Goal: Task Accomplishment & Management: Use online tool/utility

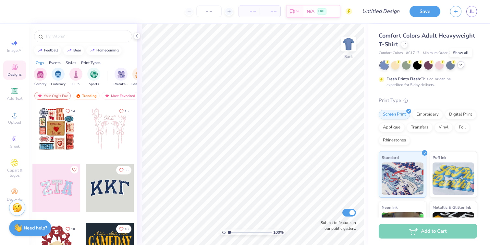
click at [462, 66] on icon at bounding box center [460, 64] width 5 height 5
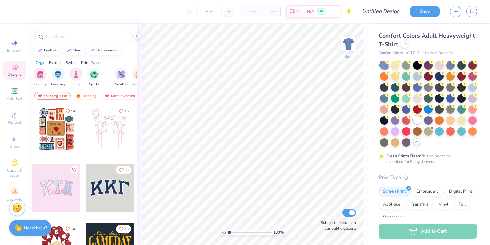
click at [416, 121] on div at bounding box center [417, 120] width 8 height 8
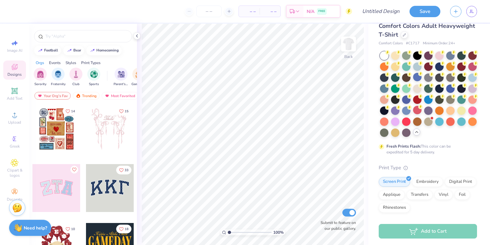
scroll to position [11, 0]
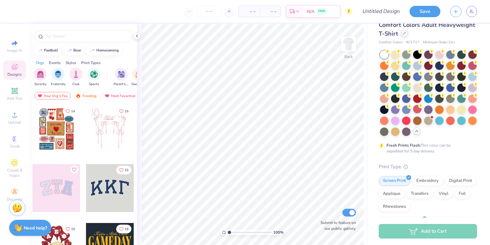
click at [401, 37] on div "Comfort Colors Adult Heavyweight T-Shirt" at bounding box center [427, 30] width 98 height 18
click at [403, 32] on icon at bounding box center [403, 33] width 3 height 3
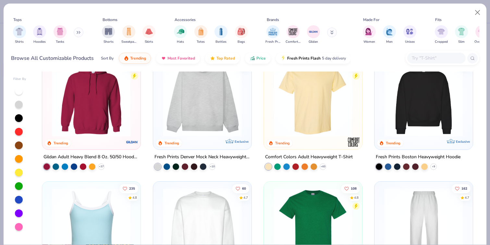
scroll to position [36, 0]
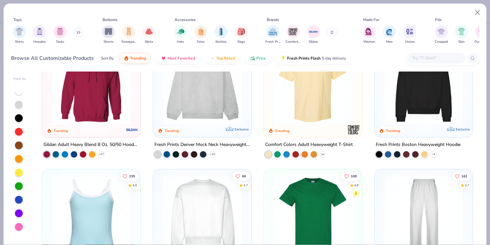
click at [323, 154] on icon at bounding box center [322, 154] width 5 height 5
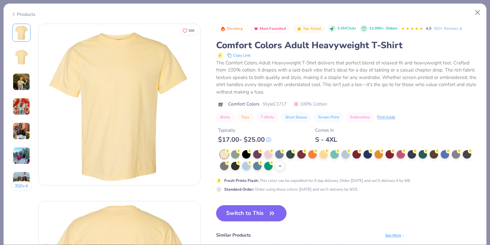
click at [276, 166] on div "+ 38" at bounding box center [280, 166] width 10 height 10
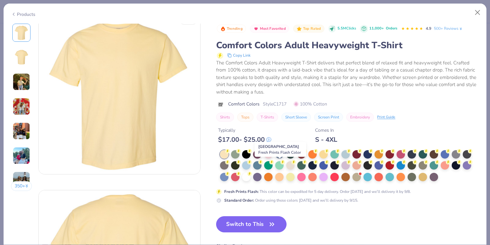
scroll to position [22, 0]
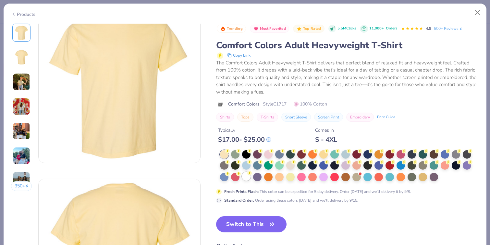
click at [248, 178] on div at bounding box center [246, 176] width 8 height 8
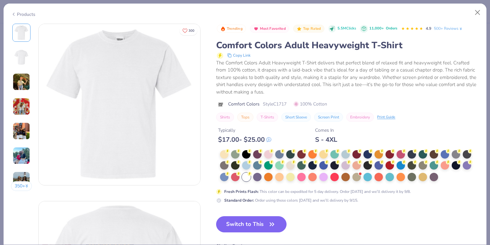
click at [20, 17] on div "Products" at bounding box center [245, 12] width 482 height 17
click at [21, 13] on div "Products" at bounding box center [23, 14] width 24 height 7
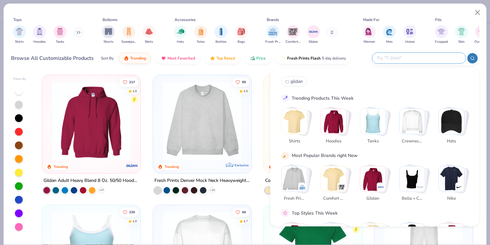
click at [424, 57] on input "text" at bounding box center [418, 57] width 85 height 7
type input "gildan"
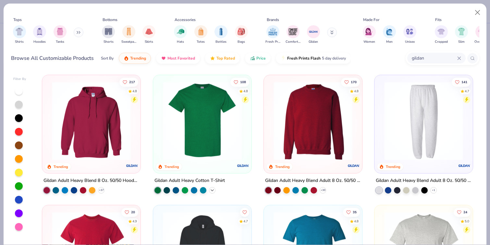
click at [213, 189] on icon at bounding box center [211, 190] width 5 height 5
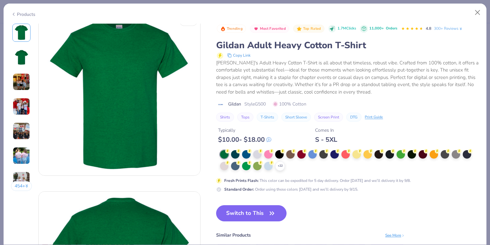
scroll to position [14, 0]
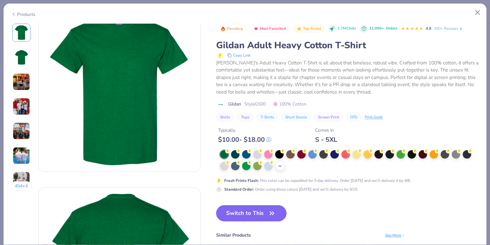
click at [281, 169] on div "+ 22" at bounding box center [280, 166] width 10 height 10
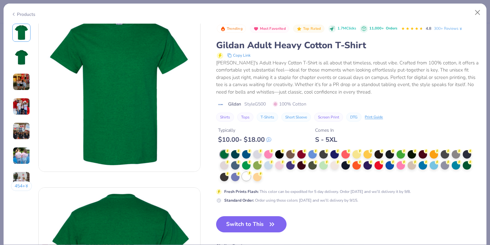
click at [244, 178] on div at bounding box center [246, 176] width 8 height 8
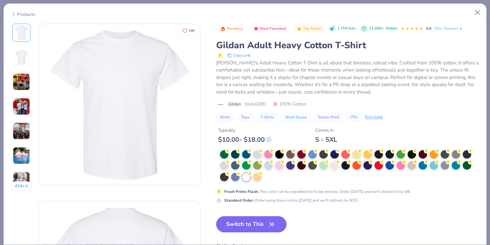
click at [20, 62] on img at bounding box center [22, 58] width 16 height 16
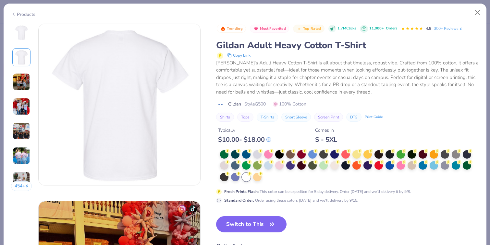
click at [20, 81] on img at bounding box center [22, 82] width 18 height 18
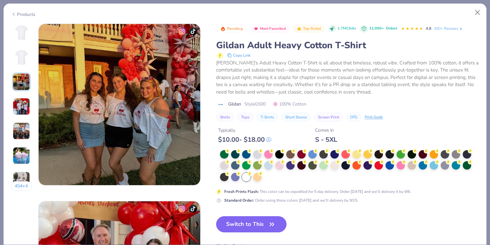
click at [18, 109] on img at bounding box center [22, 107] width 18 height 18
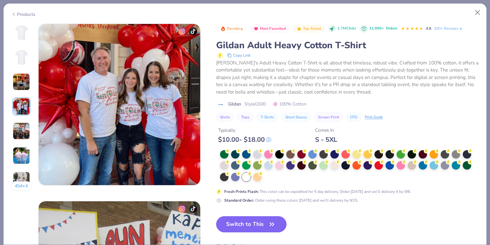
click at [24, 59] on img at bounding box center [22, 58] width 16 height 16
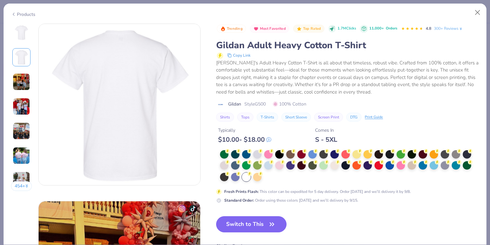
click at [22, 30] on img at bounding box center [22, 33] width 16 height 16
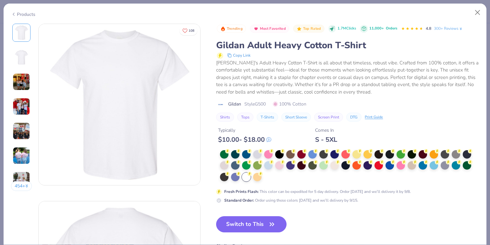
click at [19, 58] on img at bounding box center [22, 58] width 16 height 16
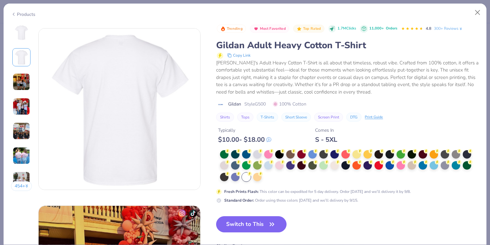
click at [20, 81] on img at bounding box center [22, 82] width 18 height 18
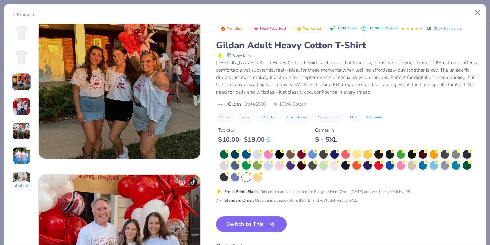
click at [17, 112] on img at bounding box center [22, 107] width 18 height 18
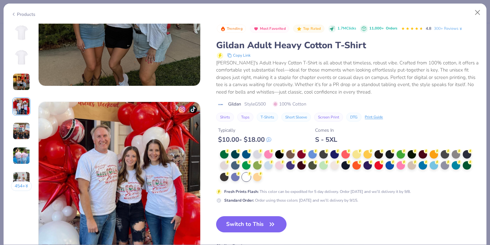
click at [18, 25] on img at bounding box center [22, 33] width 16 height 16
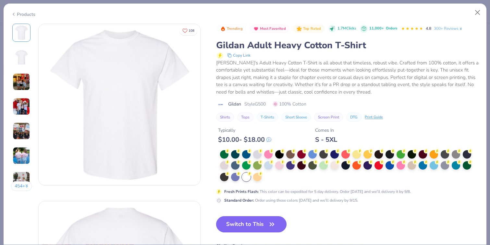
click at [241, 226] on button "Switch to This" at bounding box center [251, 225] width 70 height 16
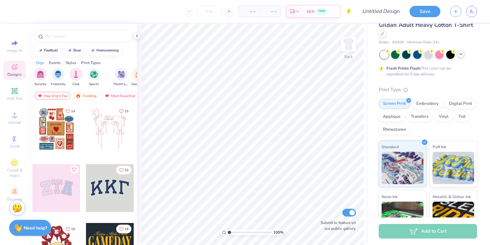
click at [137, 36] on icon at bounding box center [136, 35] width 5 height 5
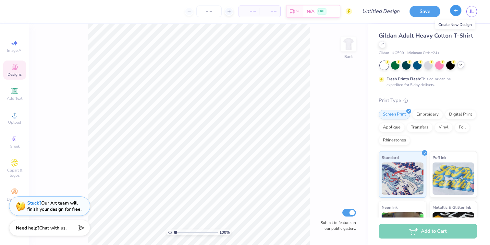
click at [458, 8] on button "button" at bounding box center [455, 10] width 11 height 11
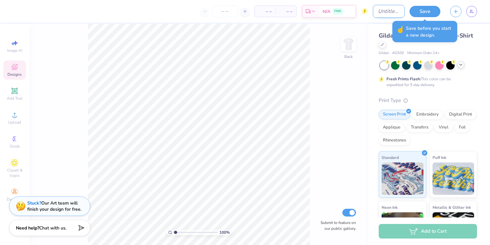
click at [389, 12] on input "Design Title" at bounding box center [389, 11] width 32 height 13
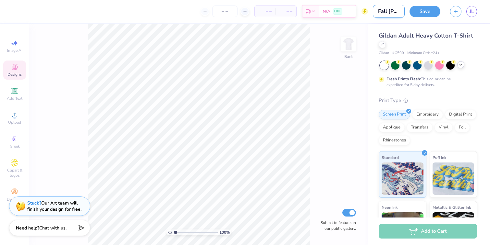
click at [391, 6] on input "Fall Rush '25 Test" at bounding box center [389, 11] width 32 height 13
click at [394, 13] on input "APO Fall Rush '25 Test" at bounding box center [389, 11] width 32 height 13
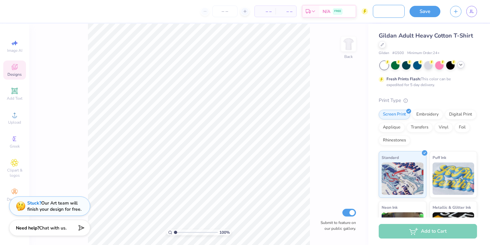
type input "APO Fall Rush '25"
click at [15, 114] on icon at bounding box center [15, 115] width 8 height 8
click at [459, 67] on icon at bounding box center [460, 64] width 5 height 5
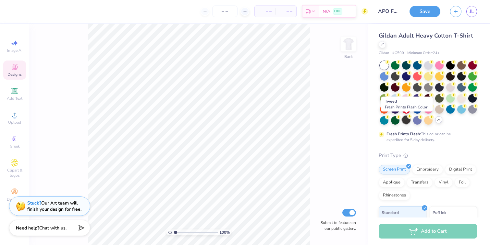
click at [407, 122] on div at bounding box center [406, 120] width 8 height 8
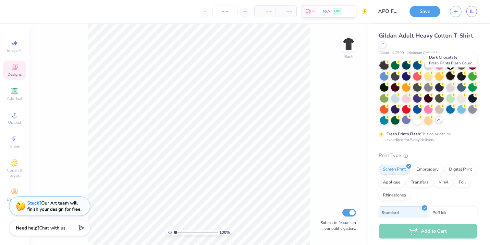
click at [449, 76] on div at bounding box center [450, 76] width 8 height 8
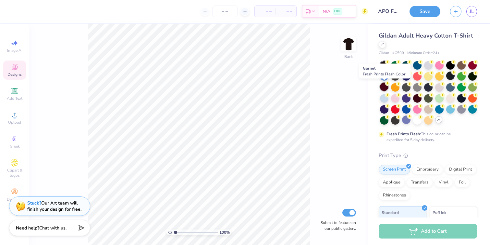
click at [386, 87] on div at bounding box center [384, 87] width 8 height 8
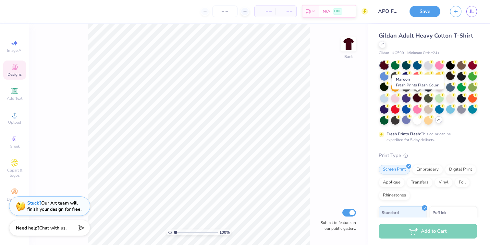
click at [415, 100] on div at bounding box center [417, 98] width 8 height 8
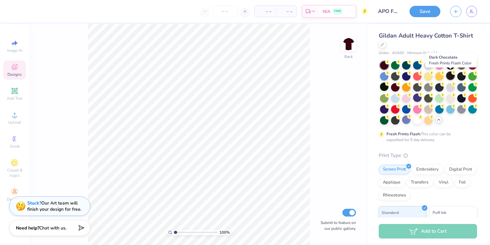
click at [450, 75] on div at bounding box center [450, 76] width 8 height 8
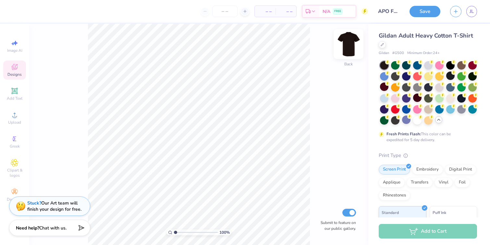
click at [346, 41] on img at bounding box center [348, 44] width 26 height 26
click at [351, 49] on img at bounding box center [348, 44] width 26 height 26
click at [13, 125] on span "Upload" at bounding box center [14, 122] width 13 height 5
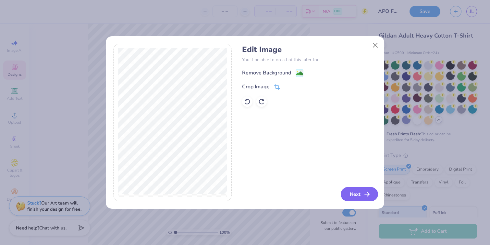
click at [363, 195] on icon "button" at bounding box center [367, 195] width 8 height 8
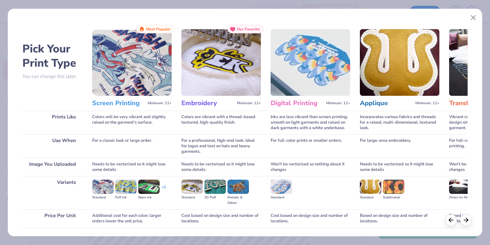
scroll to position [45, 0]
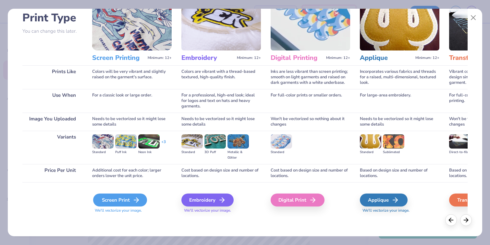
click at [120, 199] on div "Screen Print" at bounding box center [120, 200] width 54 height 13
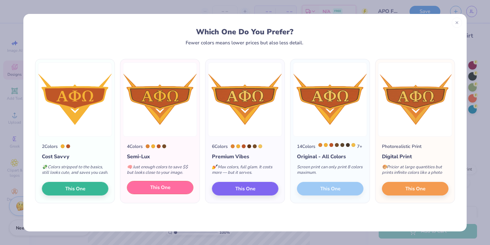
click at [162, 192] on span "This One" at bounding box center [160, 187] width 20 height 7
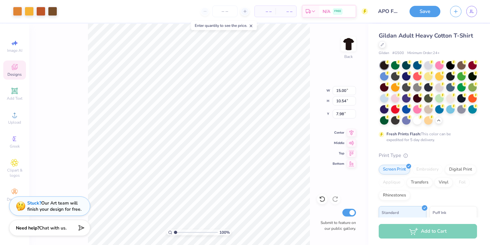
type input "4.42"
type input "3.11"
type input "3.00"
type input "4.34"
type input "3.05"
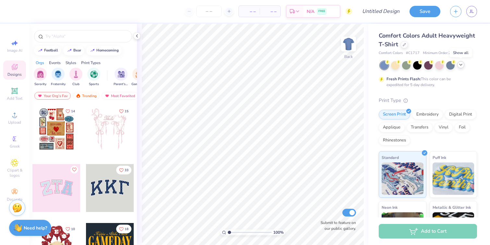
click at [460, 64] on icon at bounding box center [460, 64] width 5 height 5
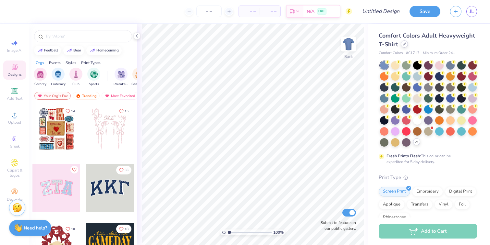
click at [404, 44] on icon at bounding box center [403, 43] width 3 height 3
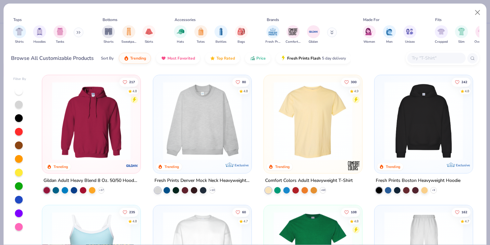
click at [417, 56] on input "text" at bounding box center [436, 57] width 50 height 7
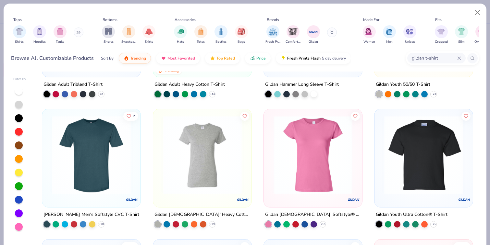
scroll to position [105, 0]
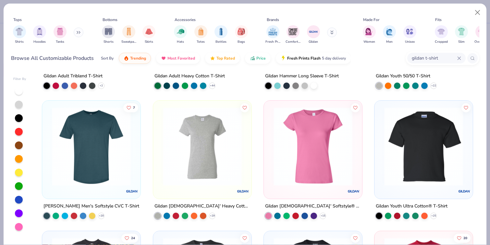
click at [429, 56] on input "gildan t-shirt" at bounding box center [434, 57] width 46 height 7
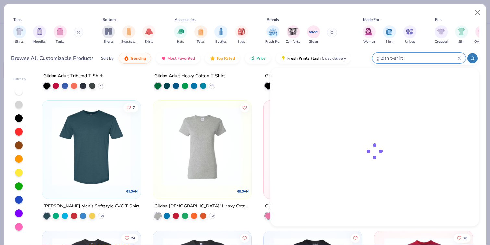
click at [429, 56] on input "gildan t-shirt" at bounding box center [416, 57] width 81 height 7
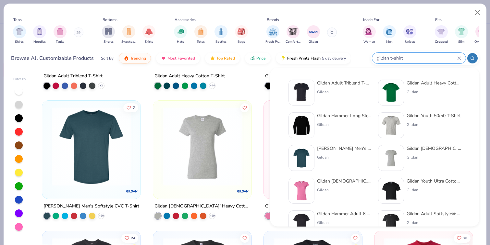
click at [395, 61] on input "gildan t-shirt" at bounding box center [416, 57] width 81 height 7
click at [396, 58] on input "gildan t-shirt" at bounding box center [416, 57] width 81 height 7
click at [396, 57] on input "gildan t-shirt" at bounding box center [416, 57] width 81 height 7
type input "gildan ultra cotton"
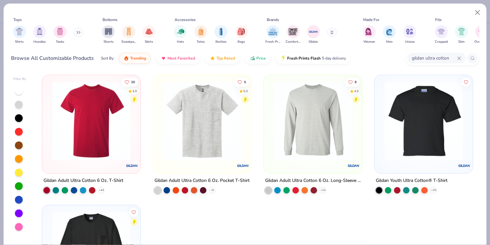
click at [109, 140] on img at bounding box center [91, 121] width 85 height 79
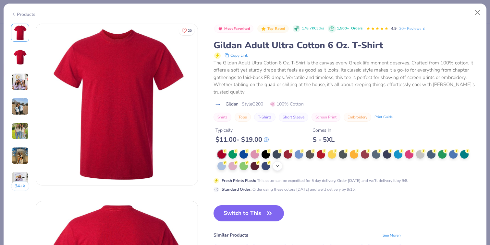
click at [275, 169] on icon at bounding box center [277, 166] width 5 height 5
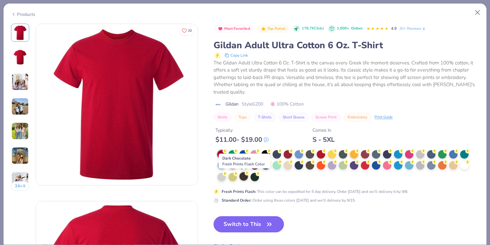
click at [244, 177] on div at bounding box center [243, 176] width 8 height 8
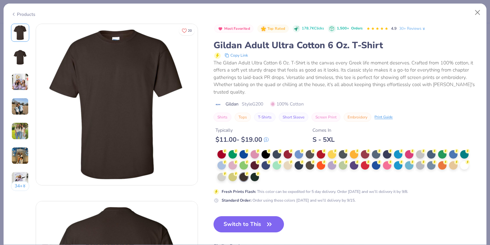
click at [249, 226] on button "Switch to This" at bounding box center [248, 225] width 70 height 16
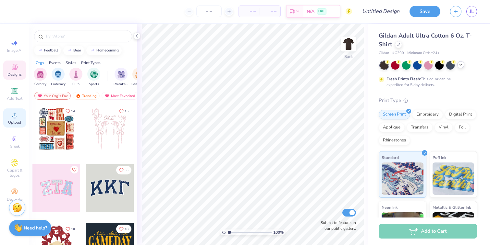
click at [11, 124] on span "Upload" at bounding box center [14, 122] width 13 height 5
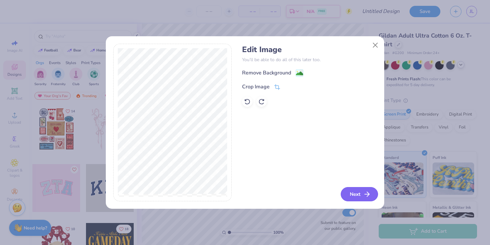
click at [361, 196] on button "Next" at bounding box center [358, 194] width 37 height 14
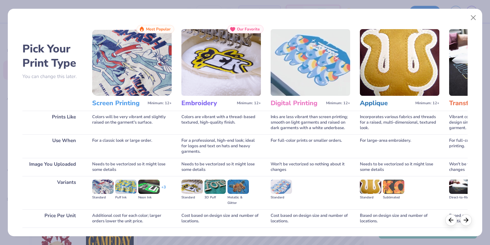
scroll to position [45, 0]
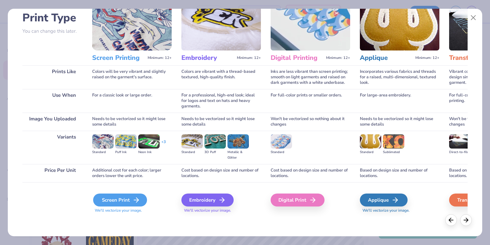
click at [125, 201] on div "Screen Print" at bounding box center [120, 200] width 54 height 13
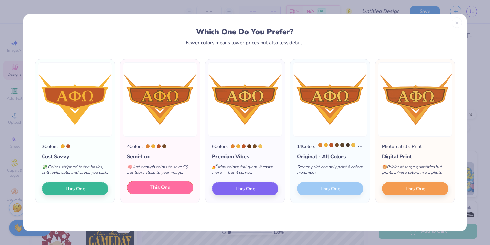
click at [153, 195] on button "This One" at bounding box center [160, 188] width 66 height 14
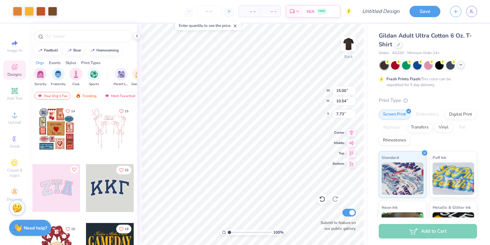
type input "5.21"
type input "3.66"
type input "3.00"
type input "4.58"
type input "3.22"
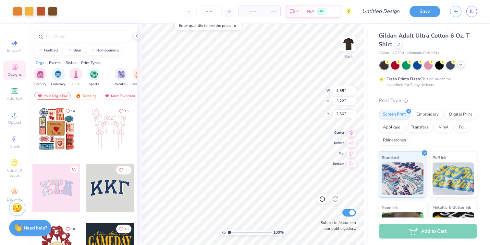
type input "3.00"
type input "4.24"
type input "2.98"
click at [353, 46] on img at bounding box center [348, 44] width 26 height 26
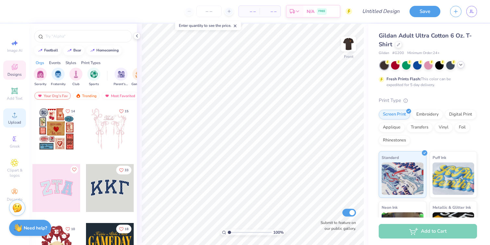
click at [13, 119] on div "Upload" at bounding box center [14, 118] width 23 height 19
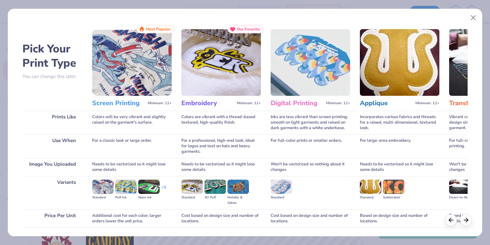
scroll to position [45, 0]
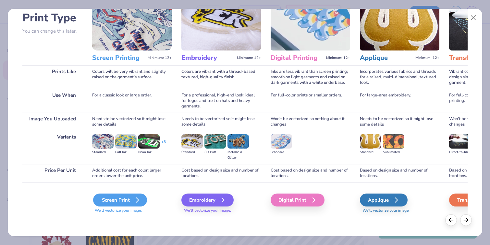
click at [125, 199] on div "Screen Print" at bounding box center [120, 200] width 54 height 13
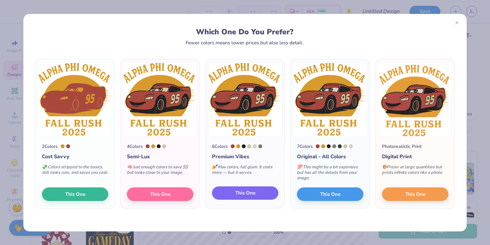
click at [244, 194] on span "This One" at bounding box center [245, 193] width 20 height 7
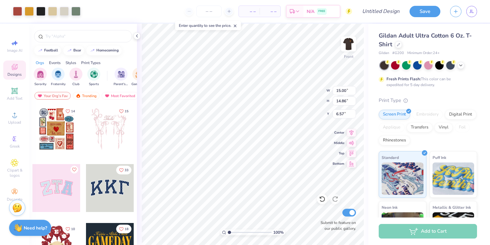
type input "10.90"
type input "10.81"
type input "4.42"
type input "11.66"
type input "11.55"
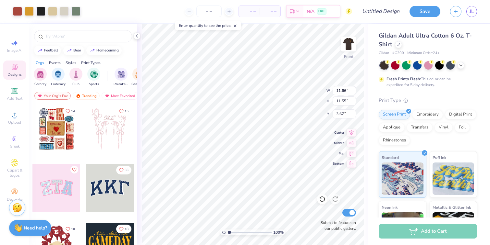
type input "3.00"
type input "12.03"
type input "11.92"
type input "3.25"
click at [12, 98] on span "Add Text" at bounding box center [15, 98] width 16 height 5
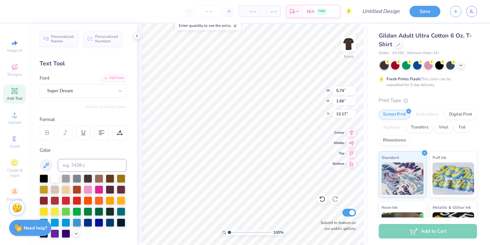
scroll to position [0, 0]
type textarea "Kachow"
click at [88, 88] on div "Super Dream" at bounding box center [80, 91] width 68 height 10
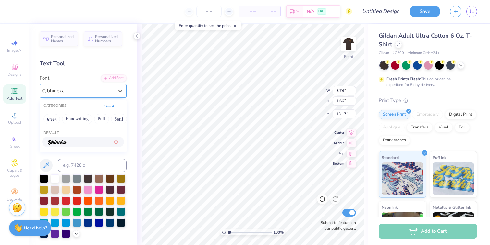
click at [56, 144] on img at bounding box center [57, 142] width 18 height 5
type input "bhineka"
type textarea "kachow"
type input "5.64"
type textarea "Kachow"
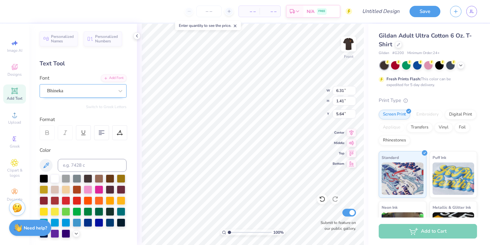
scroll to position [0, 0]
type input "6.50"
type input "2.50"
type input "5.20"
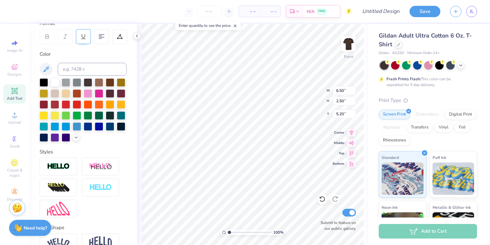
scroll to position [131, 0]
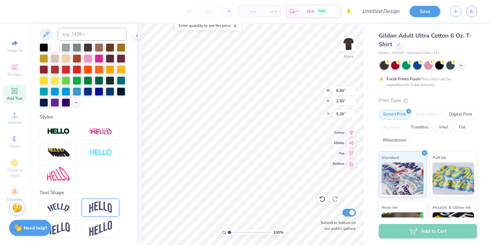
click at [105, 205] on img at bounding box center [100, 208] width 23 height 12
type input "3.34"
type input "4.98"
type input "4.96"
type input "2.54"
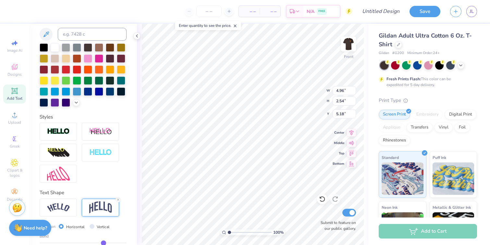
type input "5.35"
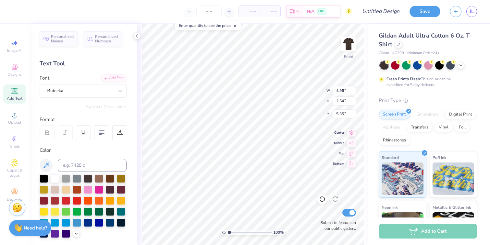
scroll to position [131, 0]
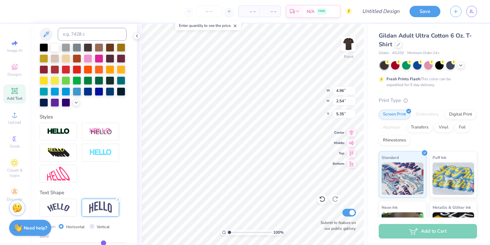
click at [99, 209] on img at bounding box center [100, 208] width 23 height 12
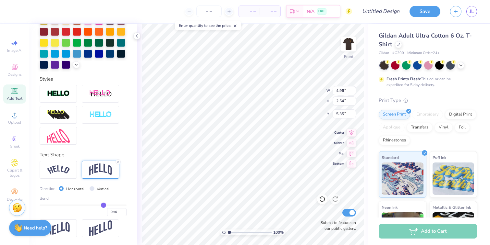
type input "0.49"
type input "0.47"
type input "0.46"
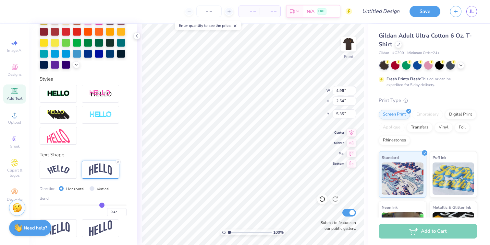
type input "0.46"
type input "0.44"
type input "0.42"
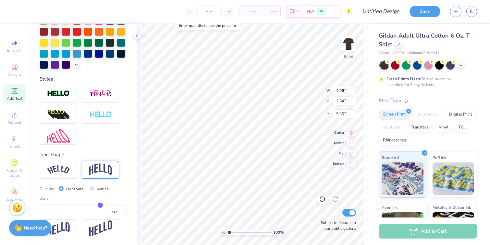
type input "0.41"
type input "0.4"
type input "0.40"
type input "0.38"
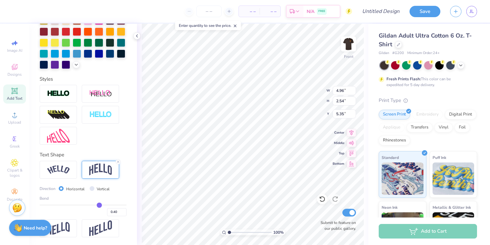
type input "0.38"
type input "0.37"
type input "0.36"
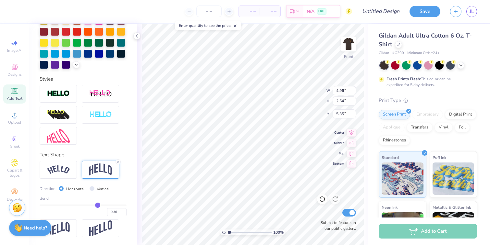
type input "0.35"
type input "0.33"
type input "0.32"
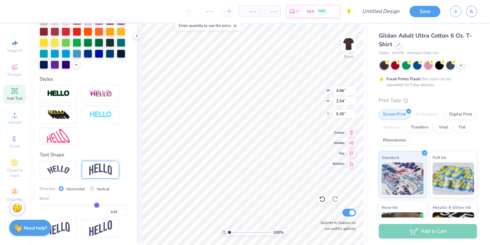
type input "0.32"
type input "0.31"
type input "0.3"
type input "0.30"
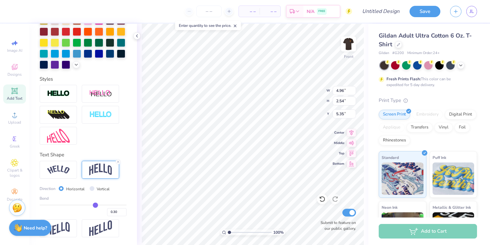
type input "0.29"
type input "0.28"
type input "0.27"
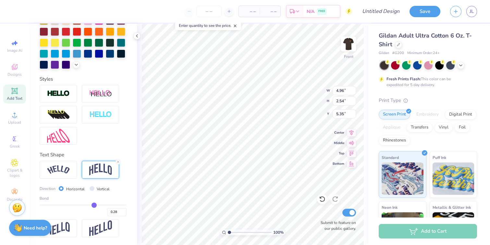
type input "0.27"
type input "0.26"
type input "0.25"
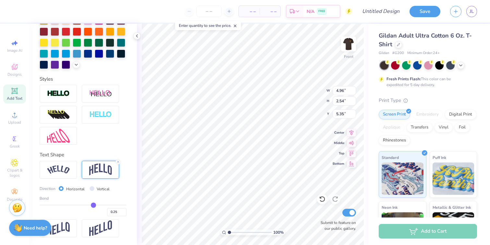
type input "0.24"
type input "0.23"
type input "0.22"
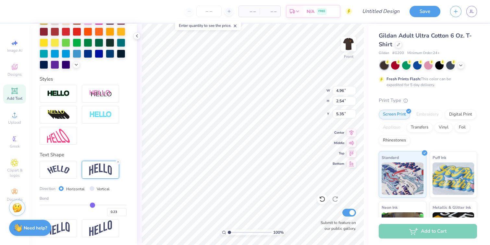
type input "0.22"
type input "0.21"
type input "0.2"
type input "0.20"
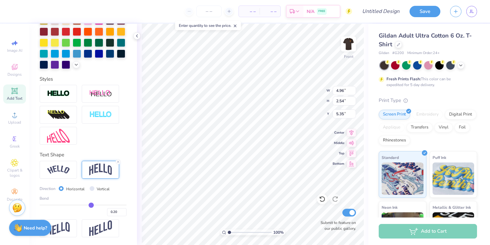
type input "0.19"
type input "0.18"
type input "0.17"
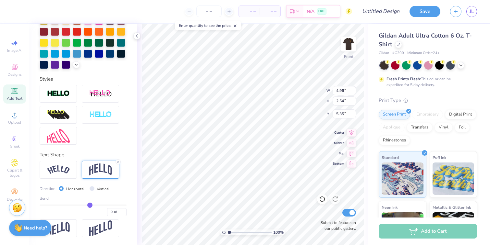
type input "0.17"
type input "0.16"
type input "0.15"
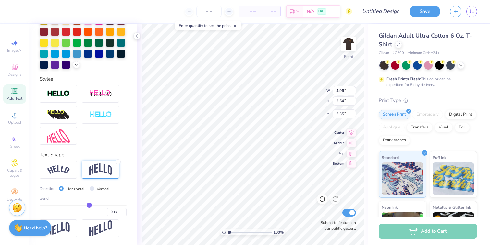
drag, startPoint x: 103, startPoint y: 204, endPoint x: 89, endPoint y: 204, distance: 14.6
type input "0.15"
click at [89, 205] on input "range" at bounding box center [83, 205] width 87 height 1
type input "1.88"
type input "5.64"
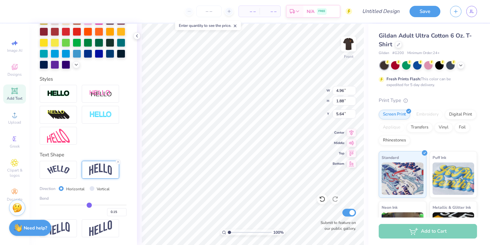
type input "0.16"
type input "0.17"
type input "0.18"
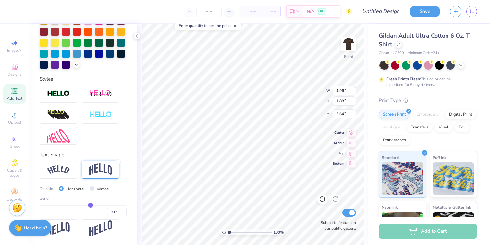
type input "0.18"
type input "0.19"
type input "0.2"
type input "0.20"
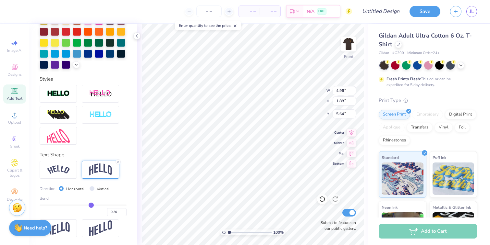
type input "0.21"
type input "0.22"
type input "0.21"
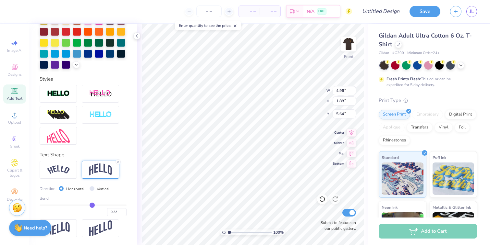
type input "0.21"
type input "0.22"
type input "0.23"
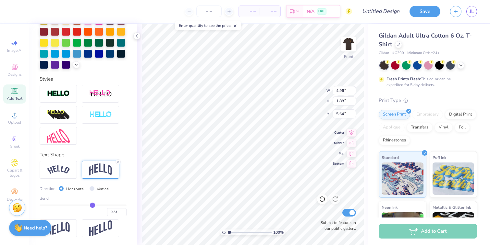
type input "0.24"
type input "0.25"
type input "0.26"
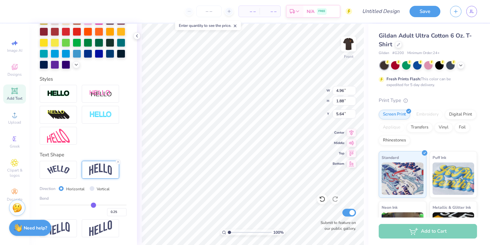
type input "0.26"
type input "0.27"
type input "0.28"
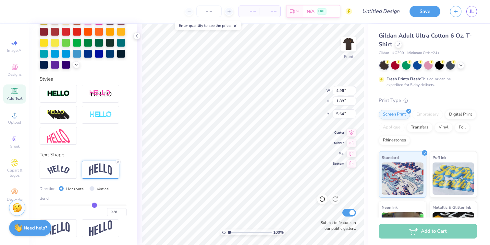
type input "0.29"
type input "0.3"
type input "0.30"
type input "0.31"
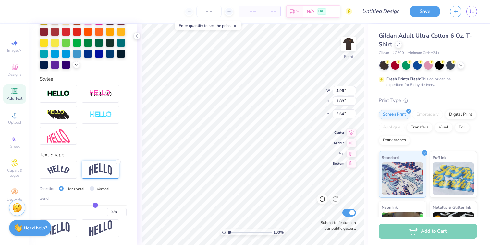
type input "0.31"
drag, startPoint x: 89, startPoint y: 204, endPoint x: 96, endPoint y: 204, distance: 6.8
type input "0.31"
click at [96, 205] on input "range" at bounding box center [83, 205] width 87 height 1
type input "2.17"
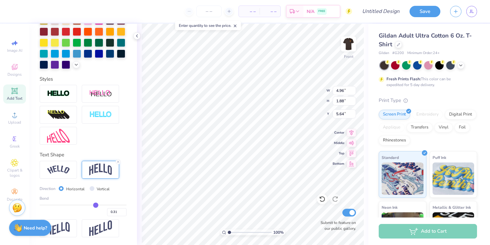
type input "5.54"
type input "5.38"
type input "0.32"
type input "0.33"
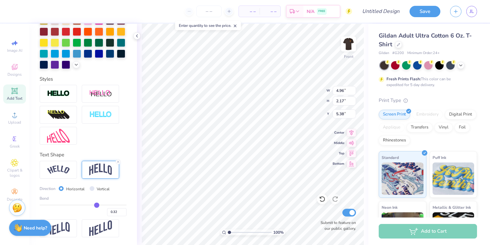
type input "0.33"
type input "0.32"
type input "0.3"
type input "0.30"
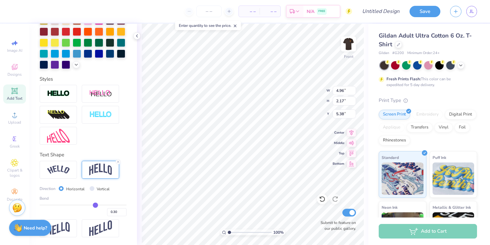
type input "0.29"
type input "0.28"
type input "0.26"
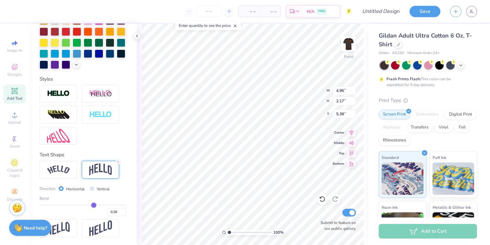
type input "0.26"
type input "0.25"
type input "0.23"
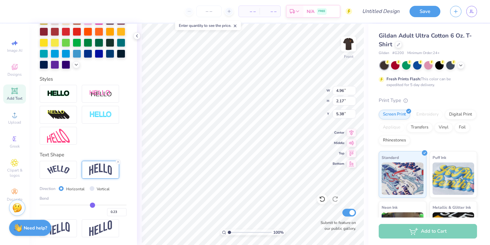
type input "0.22"
type input "0.21"
type input "0.2"
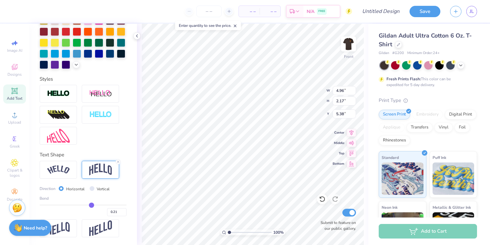
type input "0.20"
type input "0.19"
type input "0.18"
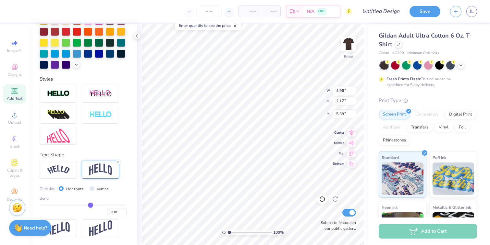
type input "0.17"
type input "0.16"
type input "0.15"
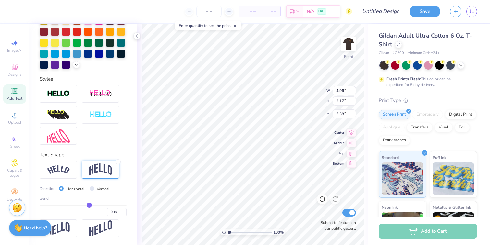
type input "0.15"
type input "0.14"
type input "0.13"
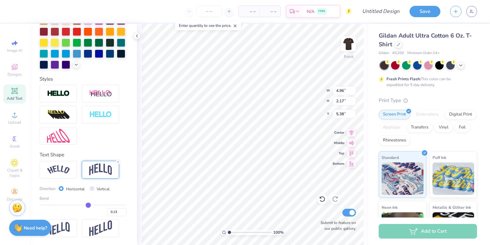
type input "0.12"
type input "0.11"
type input "0.1"
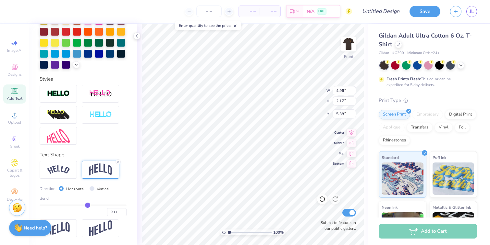
type input "0.10"
type input "0.09"
drag, startPoint x: 95, startPoint y: 205, endPoint x: 87, endPoint y: 204, distance: 8.8
type input "0.09"
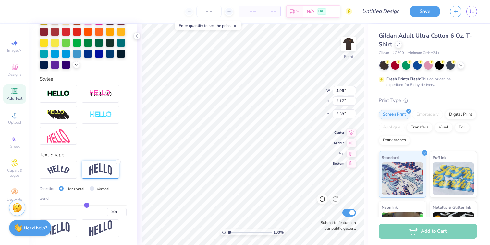
click at [87, 205] on input "range" at bounding box center [83, 205] width 87 height 1
type input "1.86"
type input "5.44"
type input "0.12"
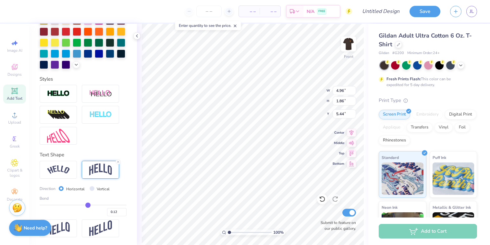
type input "0.13"
type input "0.14"
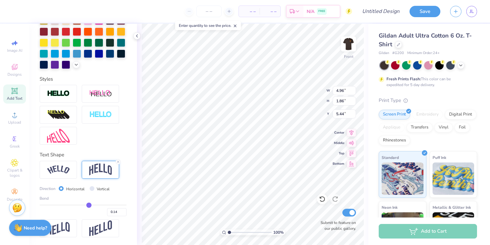
click at [89, 205] on input "range" at bounding box center [83, 205] width 87 height 1
type input "1.87"
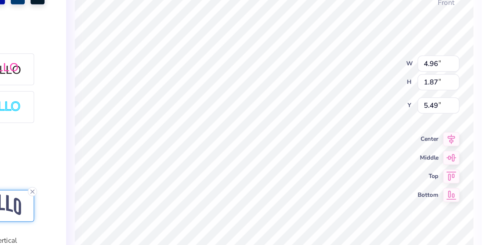
type input "5.56"
type input "4.86"
type input "2.27"
type input "5.36"
type input "3.76"
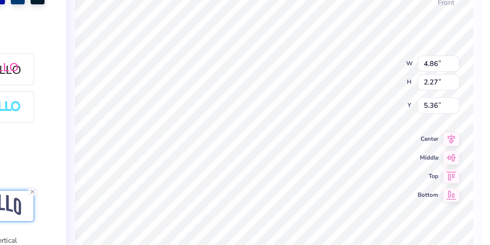
type input "1.76"
type input "5.56"
type input "5.70"
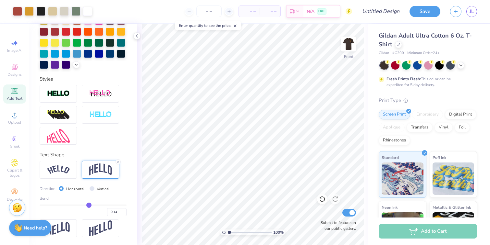
type input "0.15"
type input "0.14"
type input "0.13"
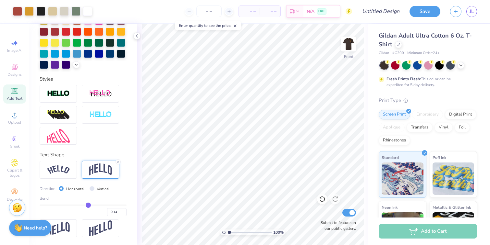
type input "0.13"
type input "0.12"
type input "0.11"
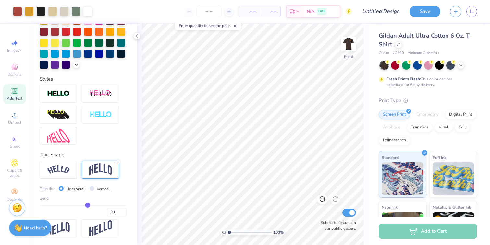
type input "0.1"
type input "0.10"
type input "0.09"
type input "0.08"
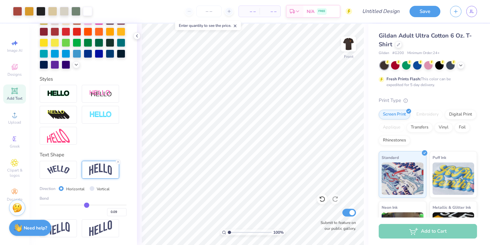
type input "0.08"
type input "0.07"
type input "0.06"
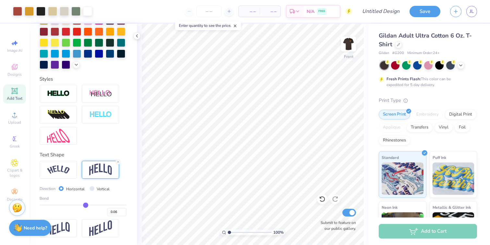
type input "0.05"
type input "0.04"
drag, startPoint x: 89, startPoint y: 205, endPoint x: 85, endPoint y: 205, distance: 4.6
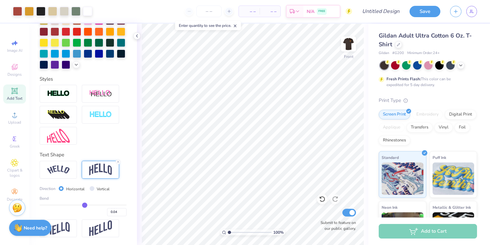
click at [85, 205] on input "range" at bounding box center [83, 205] width 87 height 1
type input "0.05"
type input "0.06"
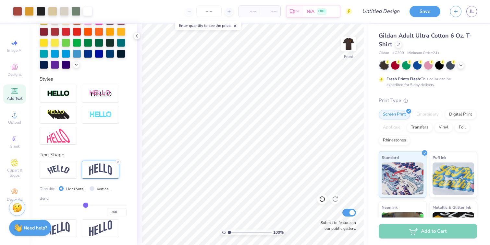
type input "0.07"
type input "0.08"
drag, startPoint x: 85, startPoint y: 205, endPoint x: 90, endPoint y: 205, distance: 5.8
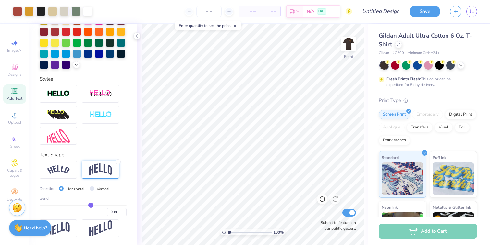
click at [90, 205] on input "range" at bounding box center [83, 205] width 87 height 1
click at [349, 42] on img at bounding box center [348, 44] width 26 height 26
click at [350, 55] on img at bounding box center [348, 44] width 26 height 26
click at [389, 7] on input "Design Title" at bounding box center [389, 11] width 32 height 13
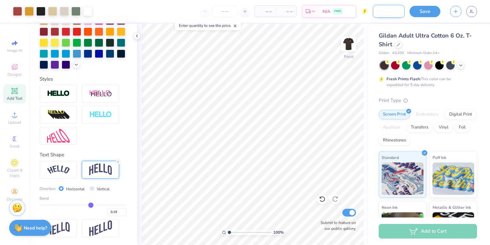
scroll to position [0, 23]
type input "APO Fall Rush '25"
click at [426, 10] on button "Save" at bounding box center [424, 10] width 31 height 11
click at [426, 14] on div "Save" at bounding box center [424, 11] width 31 height 11
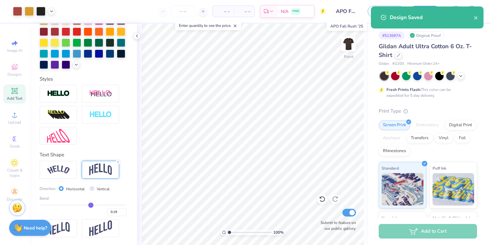
click at [341, 15] on input "APO Fall Rush '25" at bounding box center [347, 11] width 32 height 13
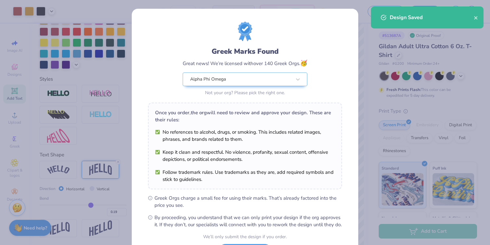
scroll to position [58, 0]
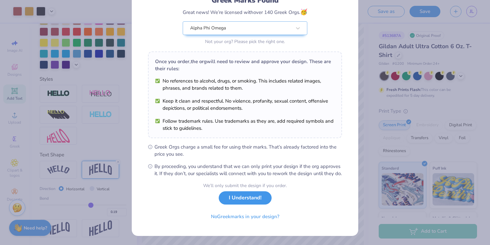
click at [244, 199] on button "I Understand!" at bounding box center [245, 198] width 53 height 13
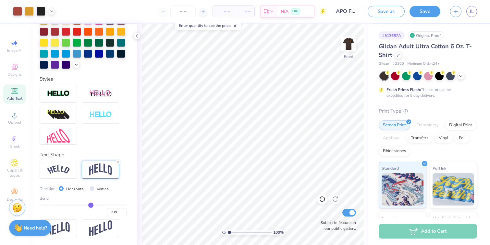
scroll to position [0, 0]
click at [348, 216] on input "Submit to feature on our public gallery." at bounding box center [349, 213] width 14 height 8
checkbox input "false"
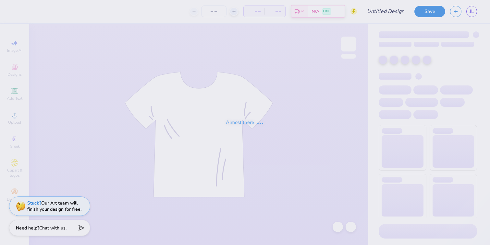
type input "APO Fall Rush '25"
type input "4"
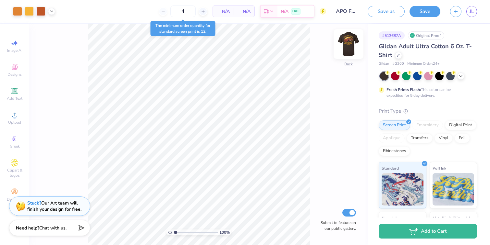
click at [344, 48] on img at bounding box center [348, 44] width 26 height 26
click at [350, 48] on img at bounding box center [348, 44] width 26 height 26
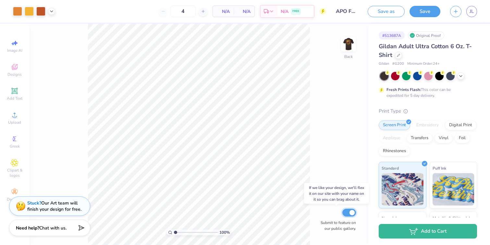
click at [347, 215] on input "Submit to feature on our public gallery." at bounding box center [349, 213] width 14 height 8
checkbox input "false"
click at [435, 5] on div "Save as Save JL" at bounding box center [428, 11] width 122 height 23
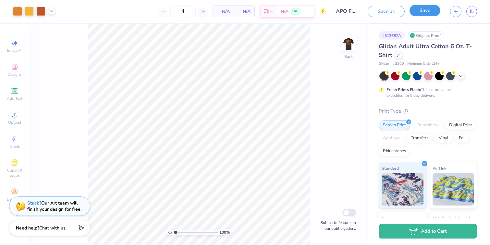
click at [427, 13] on button "Save" at bounding box center [424, 10] width 31 height 11
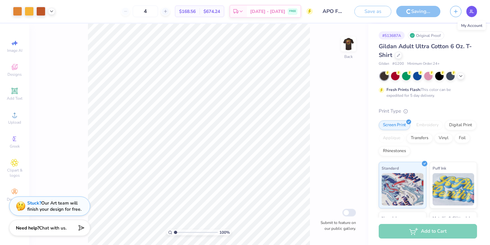
click at [470, 15] on span "JL" at bounding box center [471, 11] width 4 height 7
